Goal: Contribute content

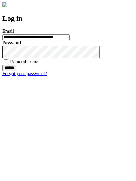
type input "**********"
click at [16, 71] on input "******" at bounding box center [9, 68] width 14 height 6
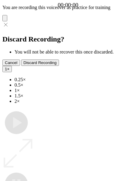
type input "**********"
